Goal: Complete application form

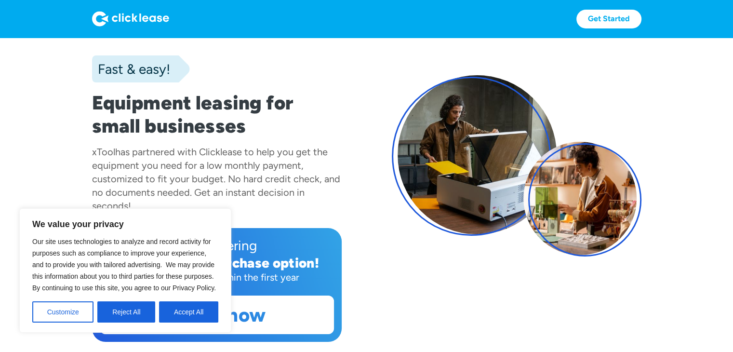
scroll to position [68, 0]
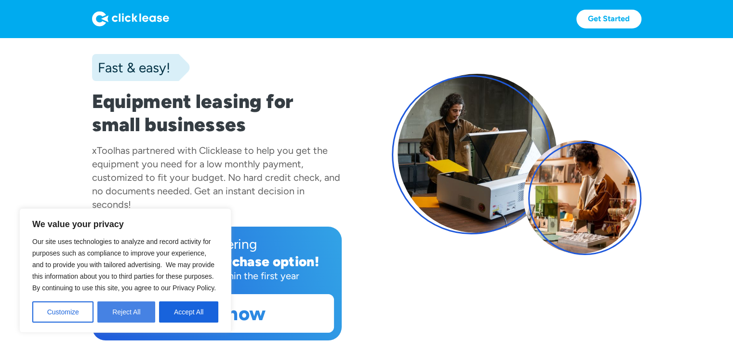
click at [142, 313] on button "Reject All" at bounding box center [126, 311] width 58 height 21
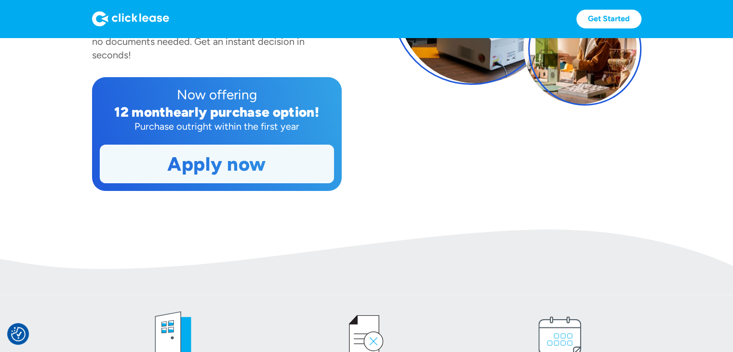
scroll to position [215, 0]
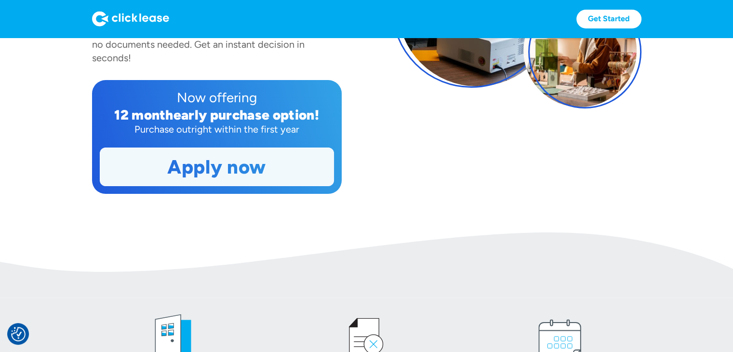
click at [217, 168] on link "Apply now" at bounding box center [216, 167] width 233 height 38
